Goal: Task Accomplishment & Management: Complete application form

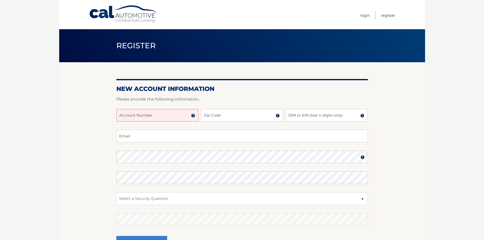
click at [176, 117] on input "Account Number" at bounding box center [157, 115] width 82 height 13
click at [193, 115] on img at bounding box center [193, 115] width 4 height 4
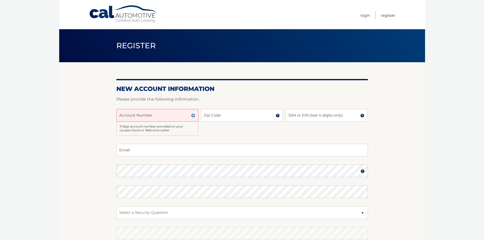
click at [175, 117] on input "Account Number" at bounding box center [157, 115] width 82 height 13
type input "44456012940"
click at [248, 115] on input "Zip Code" at bounding box center [242, 115] width 82 height 13
type input "11746"
click at [292, 117] on input "SSN or EIN (last 4 digits only)" at bounding box center [326, 115] width 82 height 13
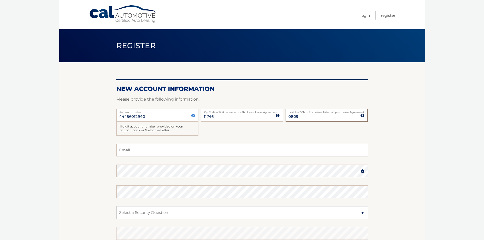
type input "0809"
click at [141, 150] on input "Email" at bounding box center [241, 150] width 251 height 13
type input "[EMAIL_ADDRESS][DOMAIN_NAME]"
click at [92, 169] on section "New Account Information Please provide the following information. 44456012940 A…" at bounding box center [241, 168] width 365 height 212
click at [362, 170] on img at bounding box center [362, 171] width 4 height 4
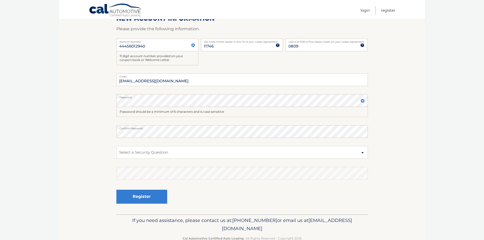
scroll to position [72, 0]
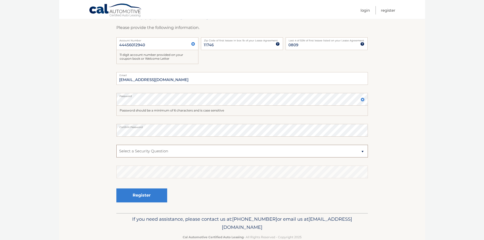
click at [361, 152] on select "Select a Security Question What was the name of your elementary school? What is…" at bounding box center [241, 151] width 251 height 13
select select "2"
click at [116, 145] on select "Select a Security Question What was the name of your elementary school? What is…" at bounding box center [241, 151] width 251 height 13
click at [144, 198] on button "Register" at bounding box center [141, 195] width 51 height 14
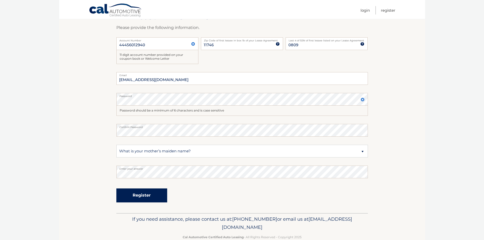
click at [144, 198] on button "Register" at bounding box center [141, 195] width 51 height 14
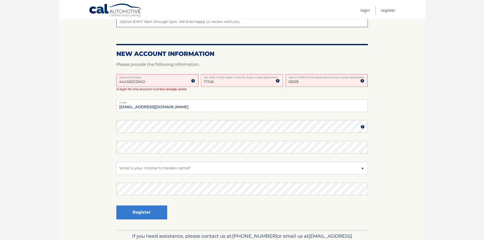
scroll to position [97, 0]
click at [365, 9] on link "Login" at bounding box center [364, 10] width 9 height 8
